Goal: Task Accomplishment & Management: Complete application form

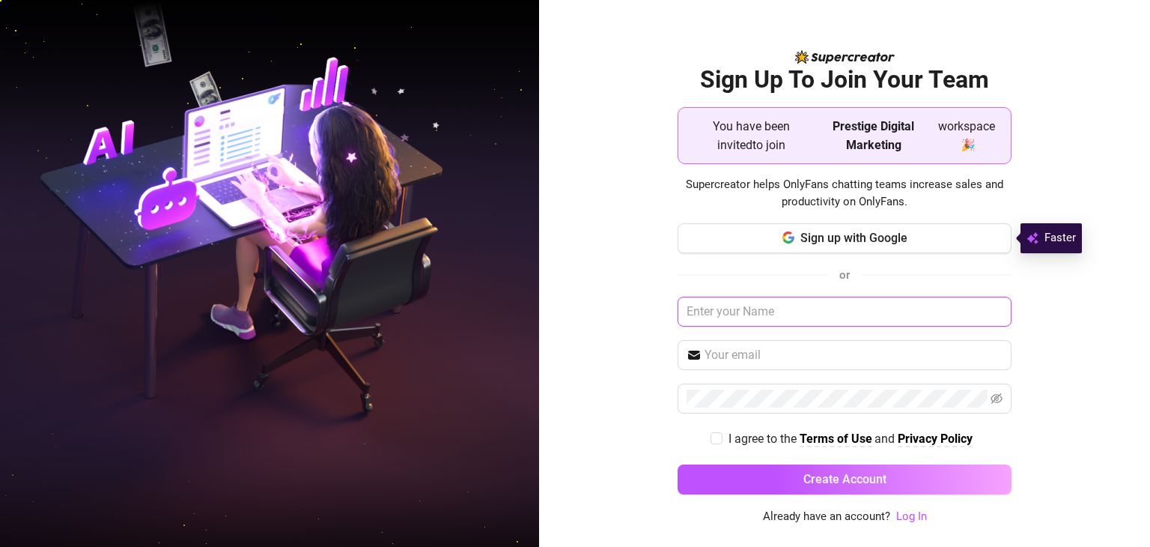
click at [760, 312] on input "text" at bounding box center [845, 312] width 334 height 30
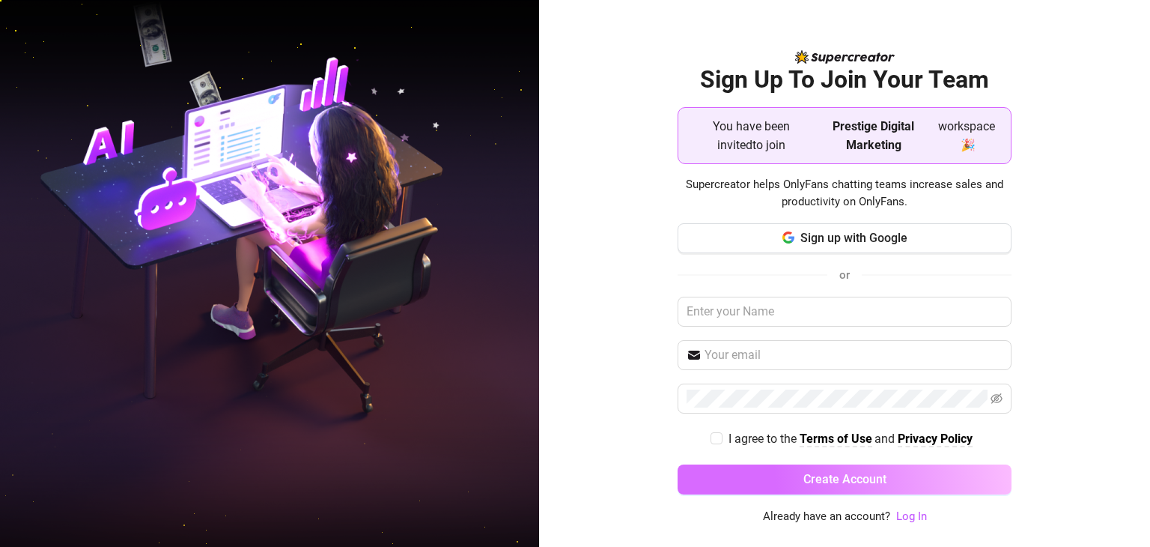
click at [815, 474] on span "Create Account" at bounding box center [845, 479] width 83 height 14
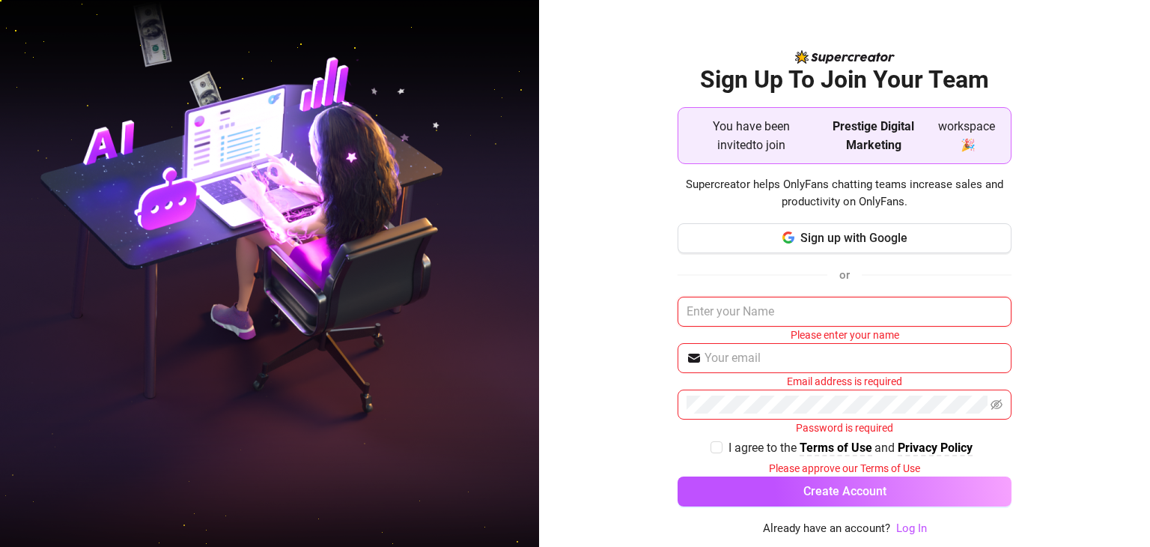
click at [767, 311] on input "text" at bounding box center [845, 312] width 334 height 30
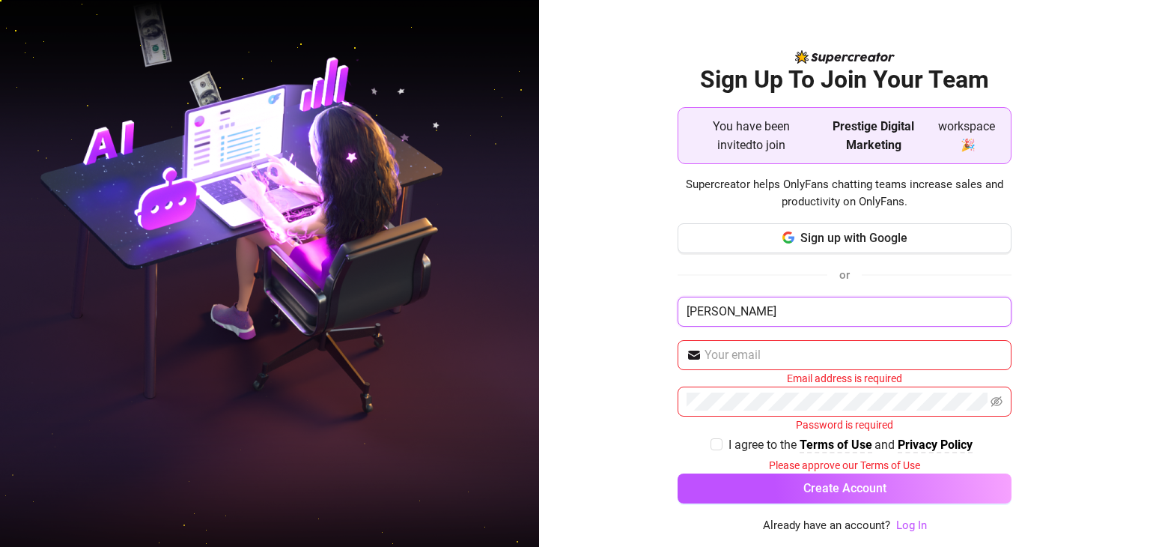
type input "Oliver"
type input "Olivervincentz@live.dk"
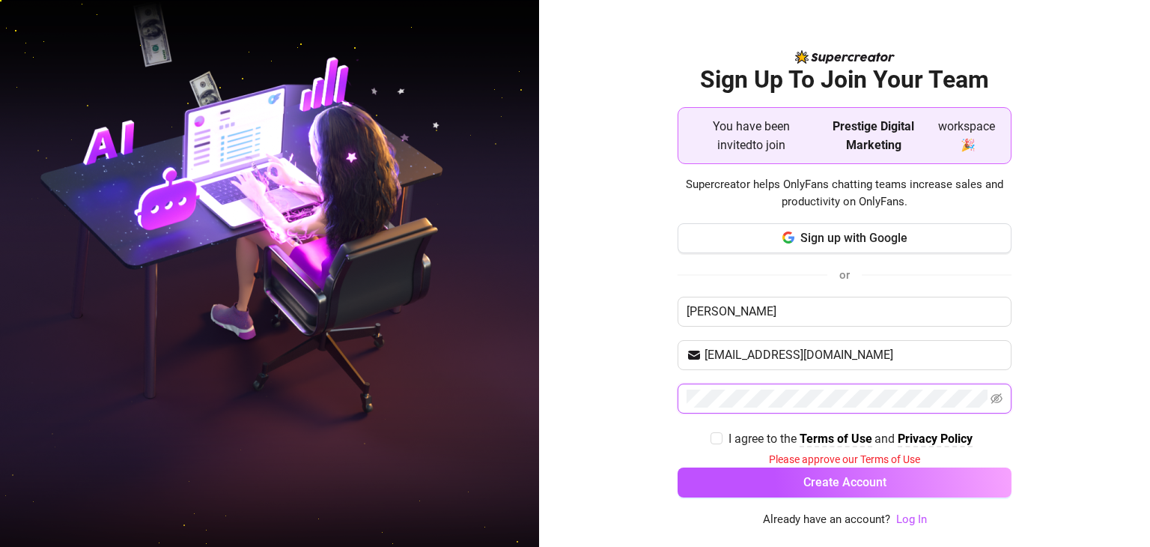
click at [598, 411] on div "Sign Up To Join Your Team You have been invited to join Prestige Digital Market…" at bounding box center [844, 273] width 611 height 547
click at [719, 438] on input "I agree to the Terms of Use and Privacy Policy" at bounding box center [716, 437] width 10 height 10
checkbox input "true"
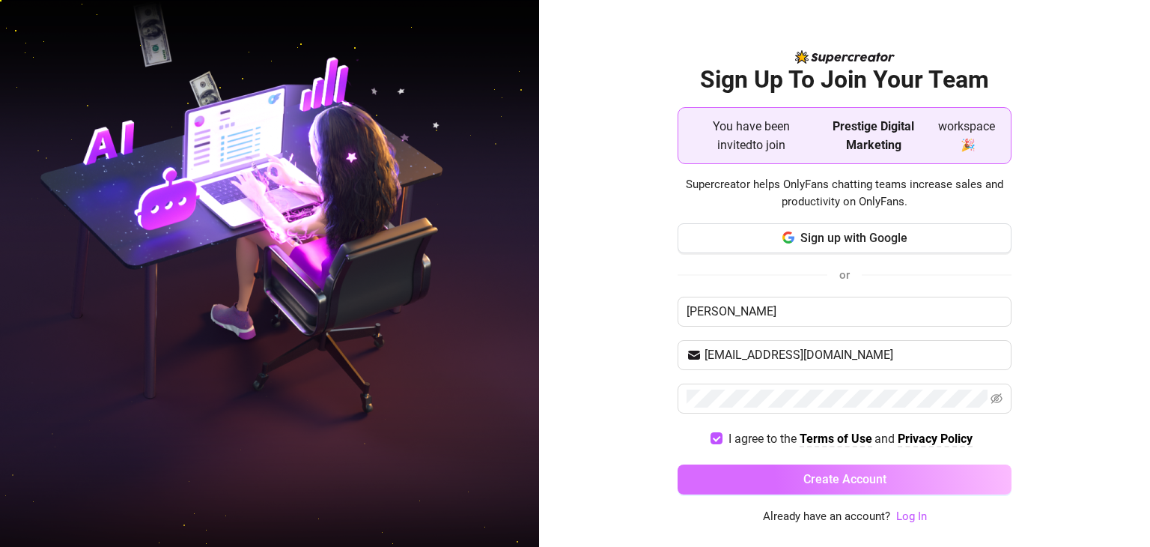
click at [764, 472] on button "Create Account" at bounding box center [845, 479] width 334 height 30
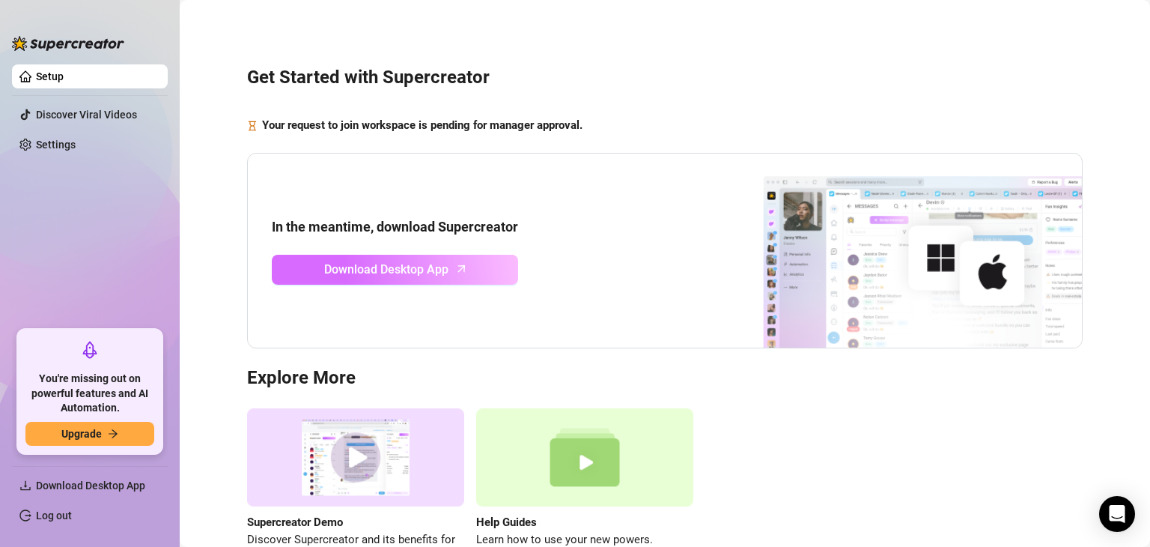
click at [436, 271] on span "Download Desktop App" at bounding box center [386, 269] width 124 height 19
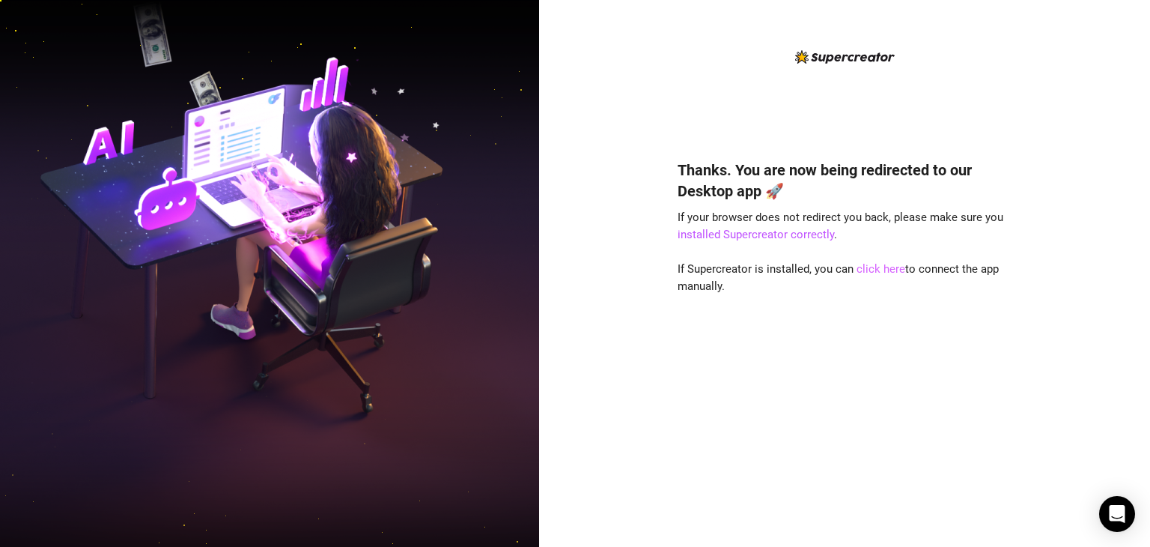
click at [875, 270] on link "click here" at bounding box center [881, 268] width 49 height 13
click at [806, 485] on div "Thanks. You are now being redirected to our Desktop app 🚀 If your browser does …" at bounding box center [845, 330] width 334 height 383
click at [739, 91] on div "Thanks. You are now being redirected to our Desktop app 🚀 If your browser does …" at bounding box center [845, 285] width 334 height 475
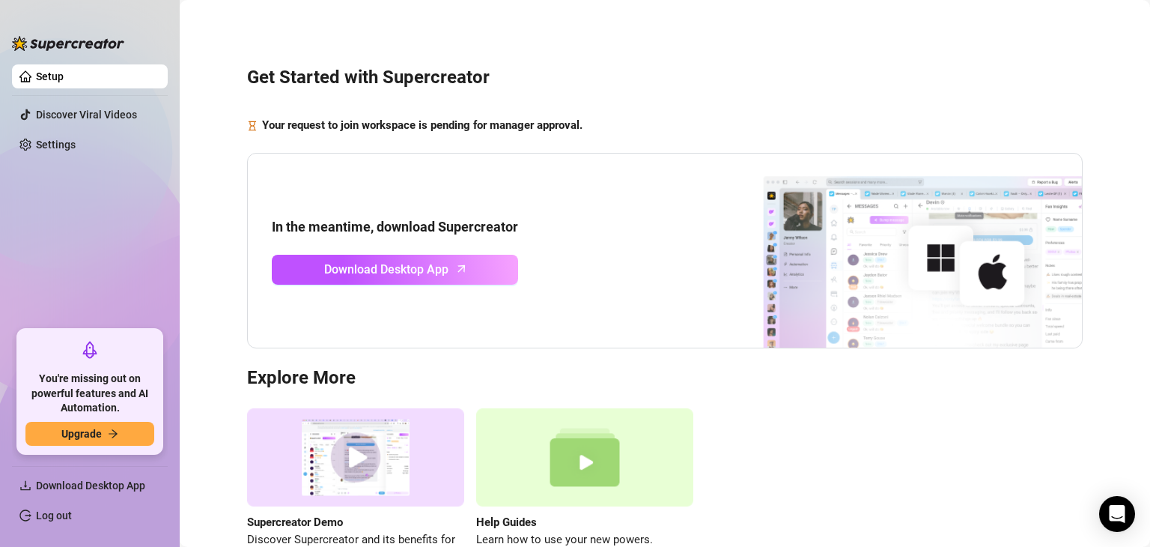
click at [857, 335] on img at bounding box center [895, 251] width 374 height 195
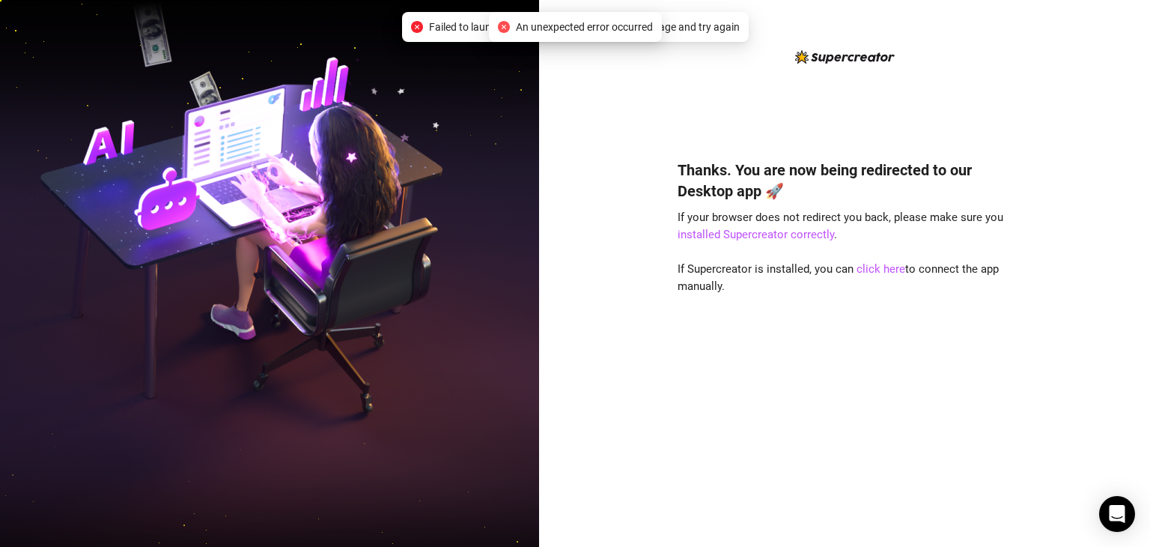
click at [911, 112] on div "Thanks. You are now being redirected to our Desktop app 🚀 If your browser does …" at bounding box center [845, 285] width 334 height 475
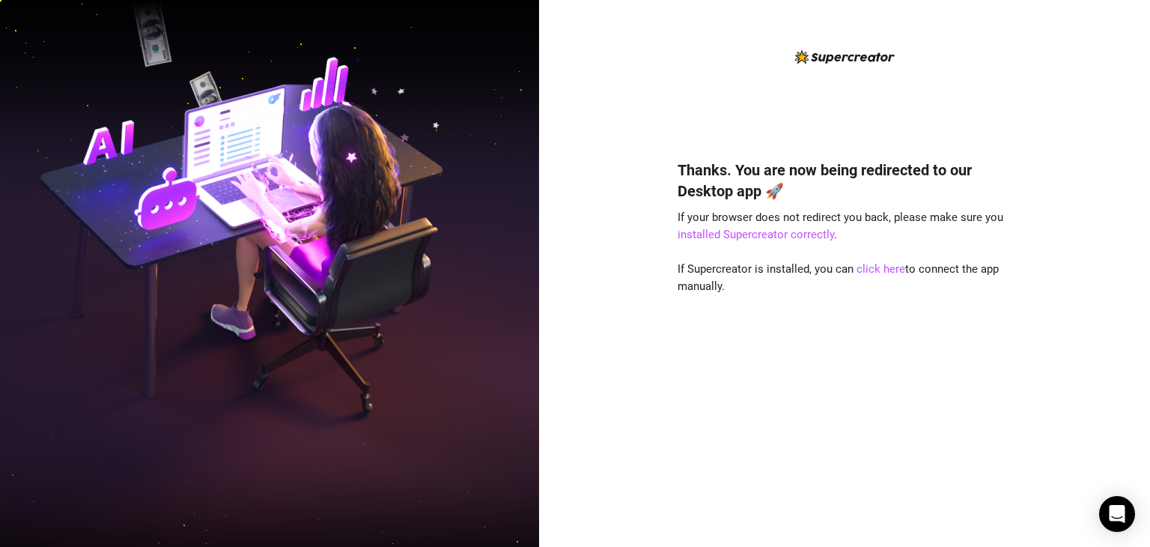
click at [905, 130] on div "Thanks. You are now being redirected to our Desktop app 🚀 If your browser does …" at bounding box center [845, 285] width 334 height 475
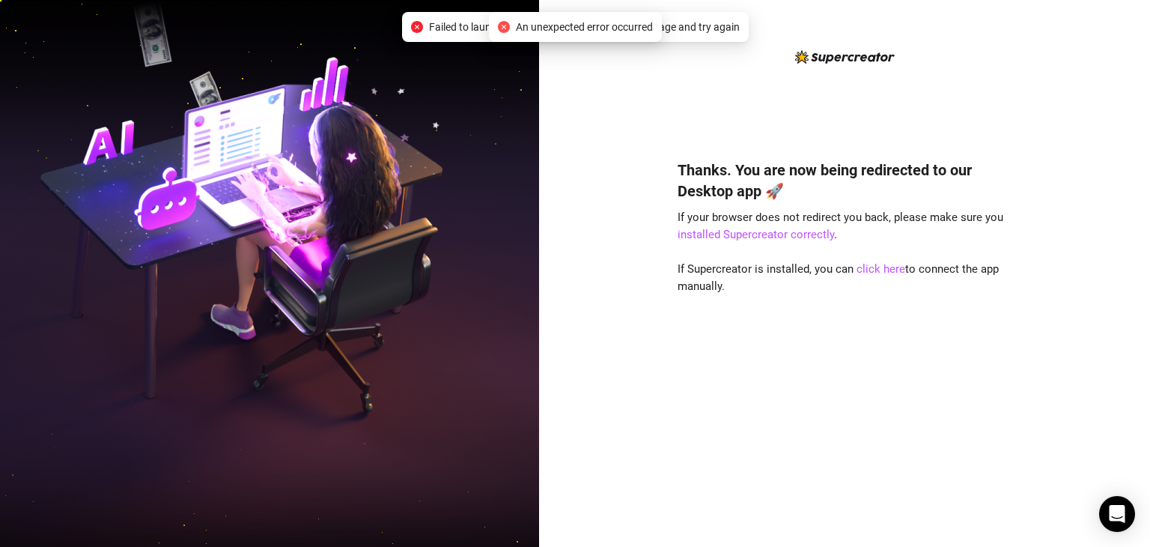
click at [566, 27] on span "An unexpected error occurred" at bounding box center [584, 27] width 137 height 16
click at [734, 237] on link "installed Supercreator correctly" at bounding box center [756, 234] width 157 height 13
click at [473, 22] on span "Failed to launch desktop app. Please refresh the page and try again" at bounding box center [584, 27] width 311 height 16
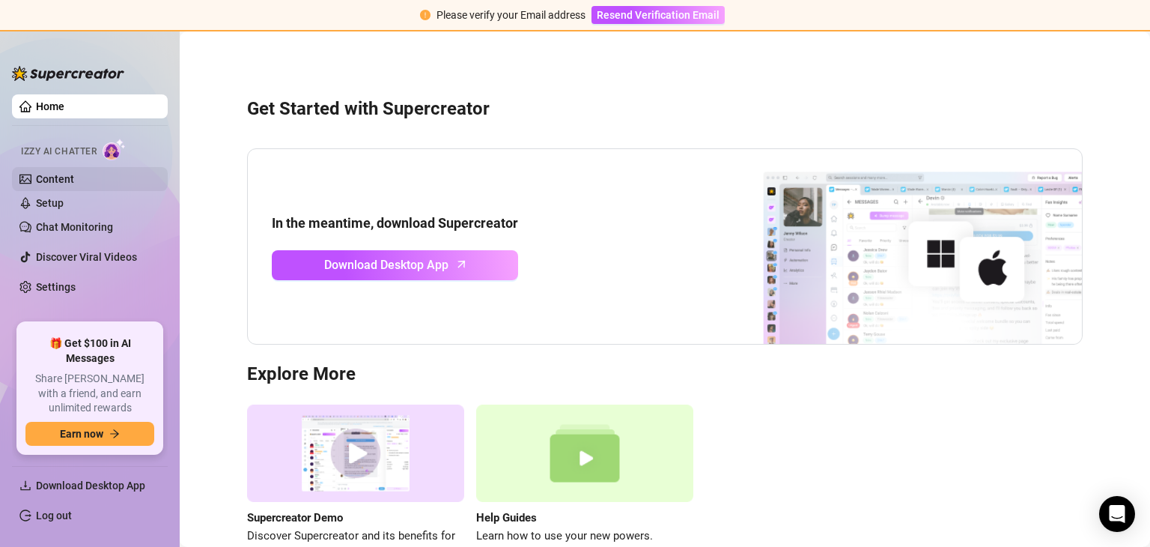
click at [74, 180] on link "Content" at bounding box center [55, 179] width 38 height 12
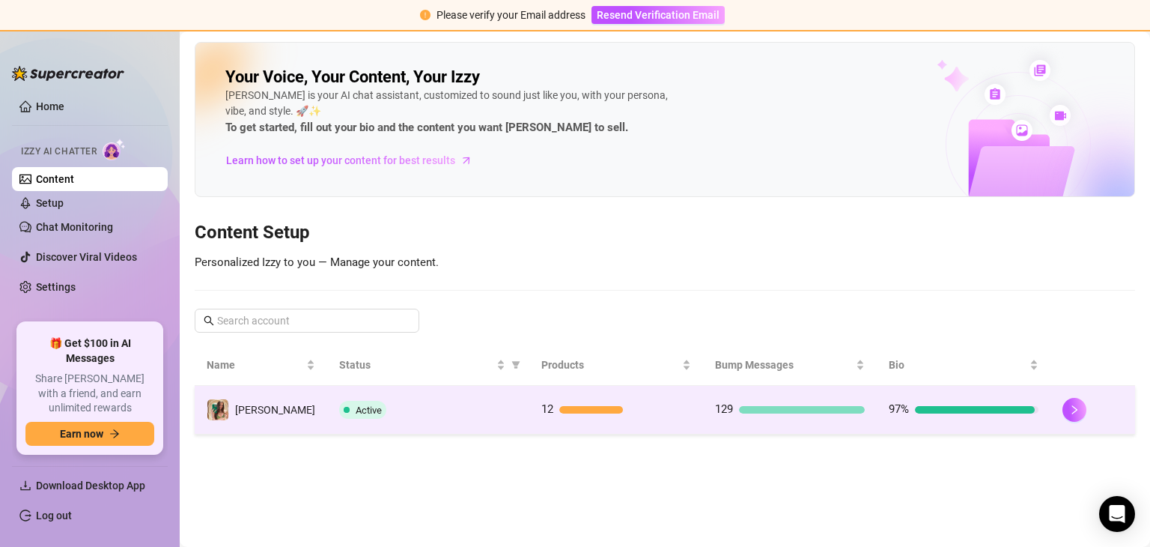
click at [482, 406] on div "Active" at bounding box center [428, 410] width 178 height 18
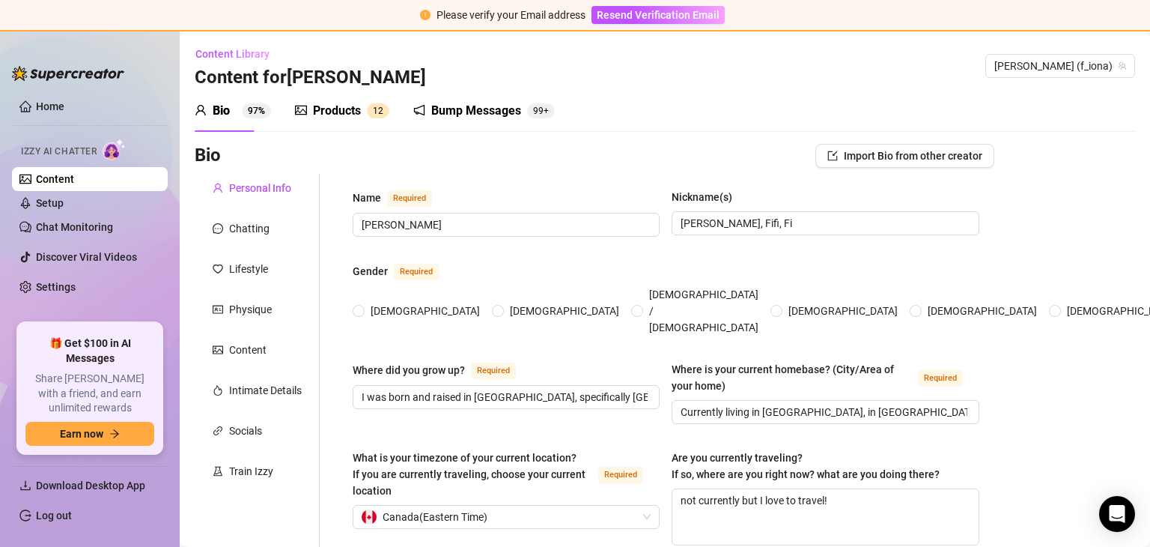
radio input "true"
type input "[DATE]"
